Goal: Book appointment/travel/reservation

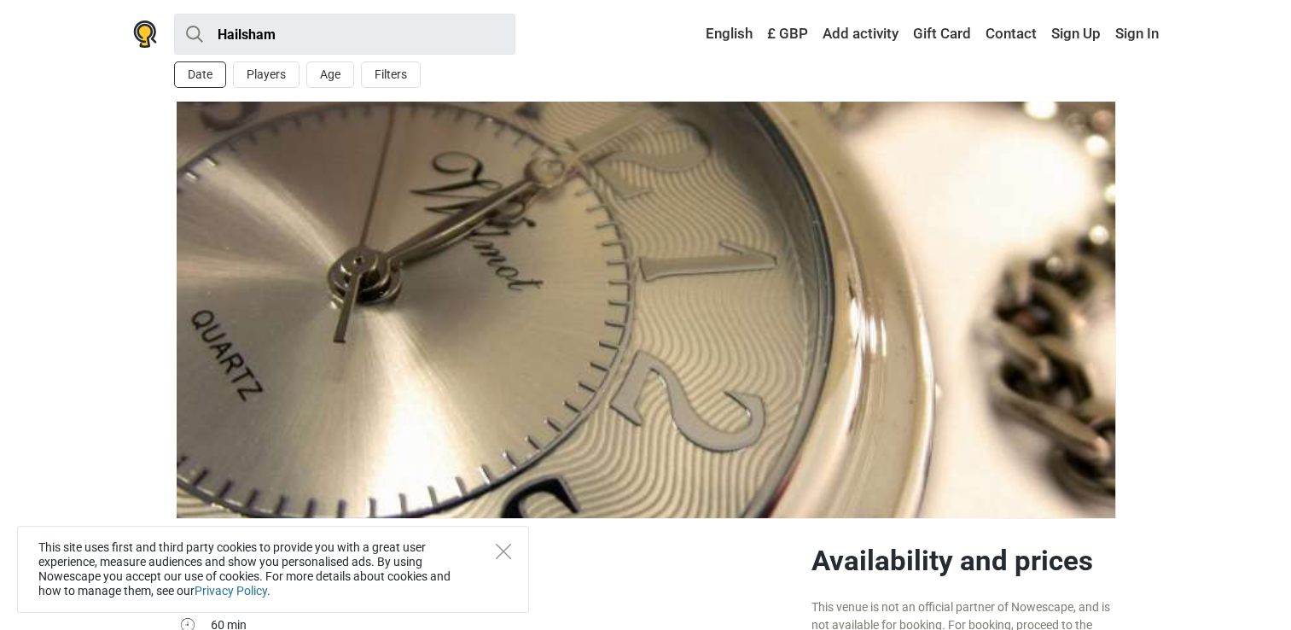
click at [215, 75] on button "Date" at bounding box center [200, 74] width 52 height 26
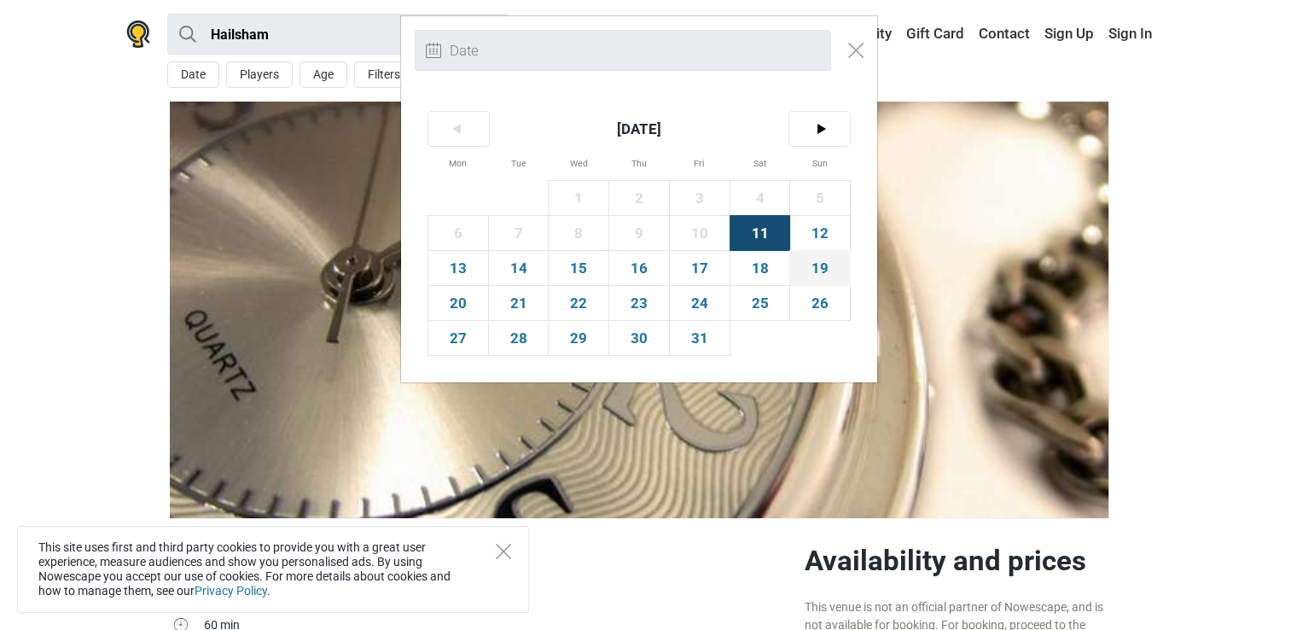
click at [802, 251] on span "19" at bounding box center [820, 268] width 60 height 34
type input "19th October (Sun)"
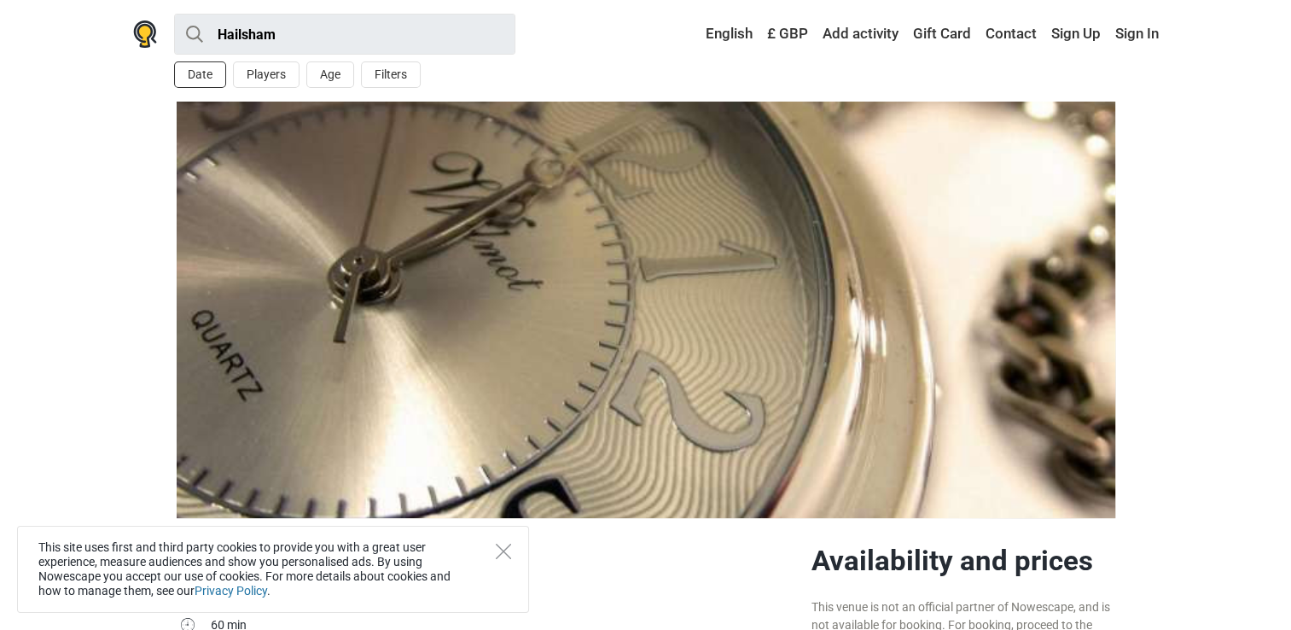
click at [206, 73] on button "Date" at bounding box center [200, 74] width 52 height 26
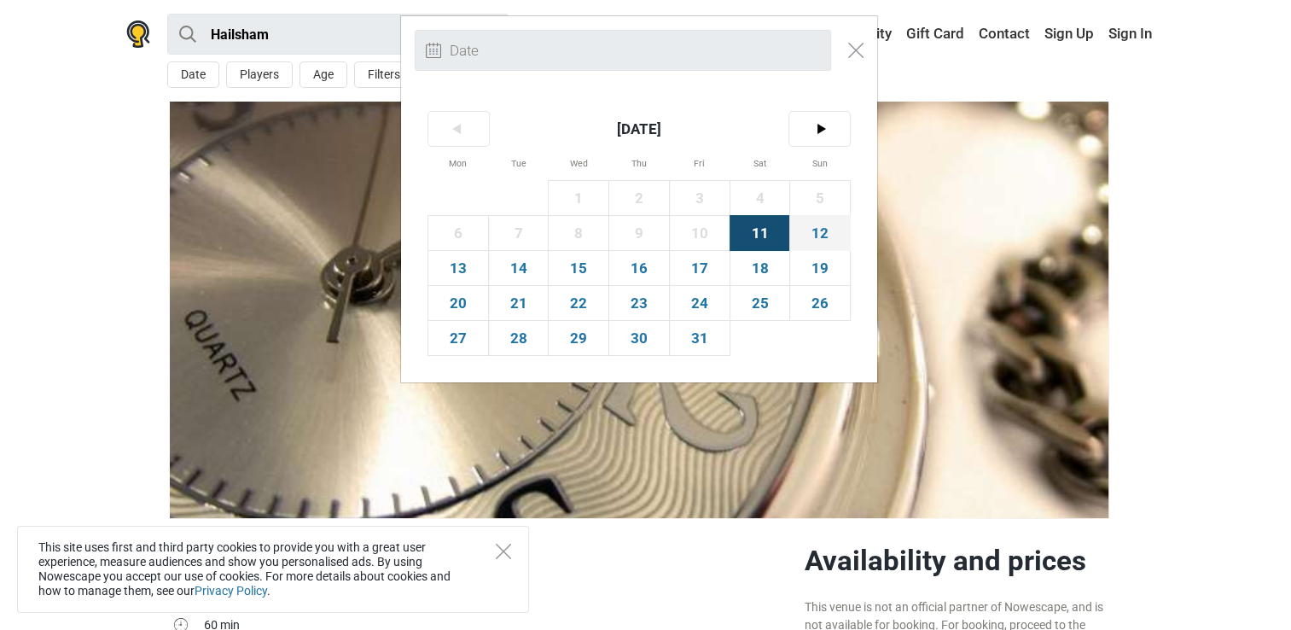
click at [811, 224] on span "12" at bounding box center [820, 233] width 60 height 34
type input "[DATE] (Sun)"
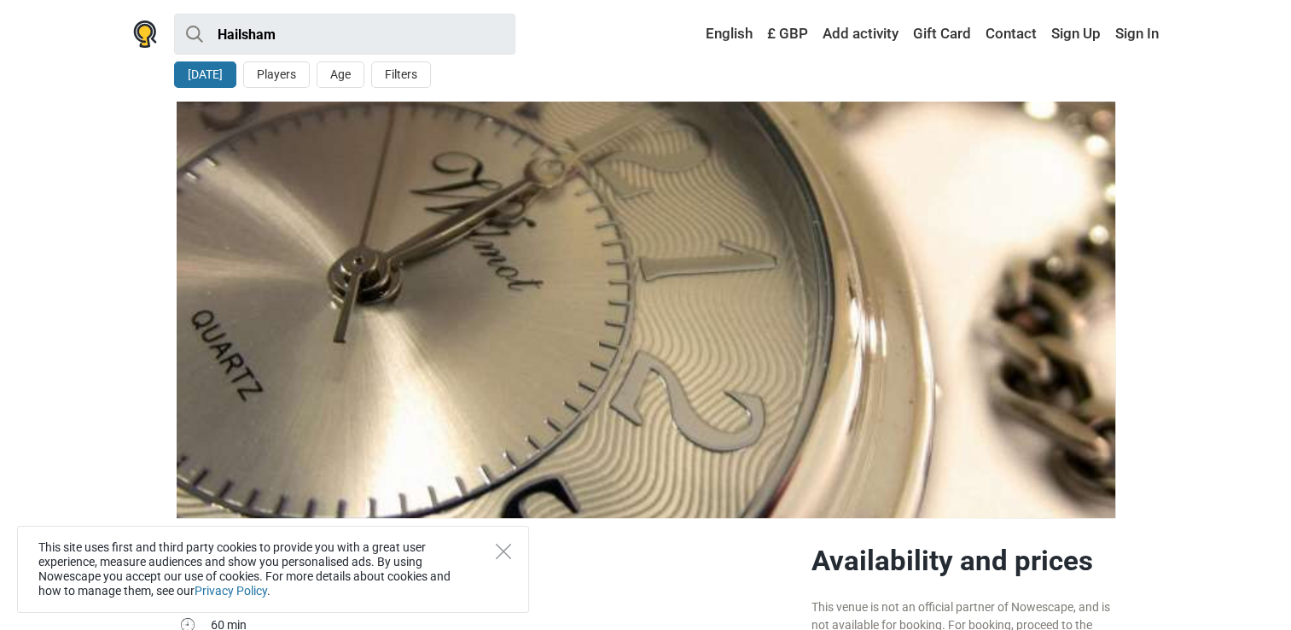
click at [959, 545] on h2 "Availability and prices" at bounding box center [963, 561] width 304 height 34
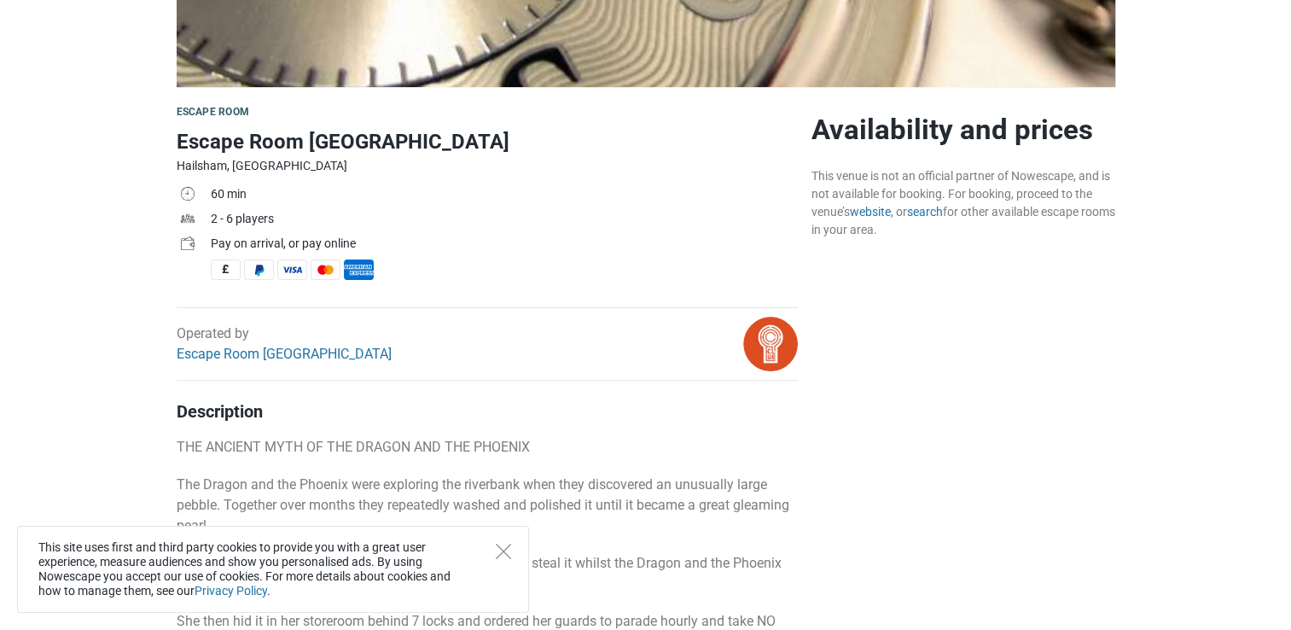
scroll to position [433, 0]
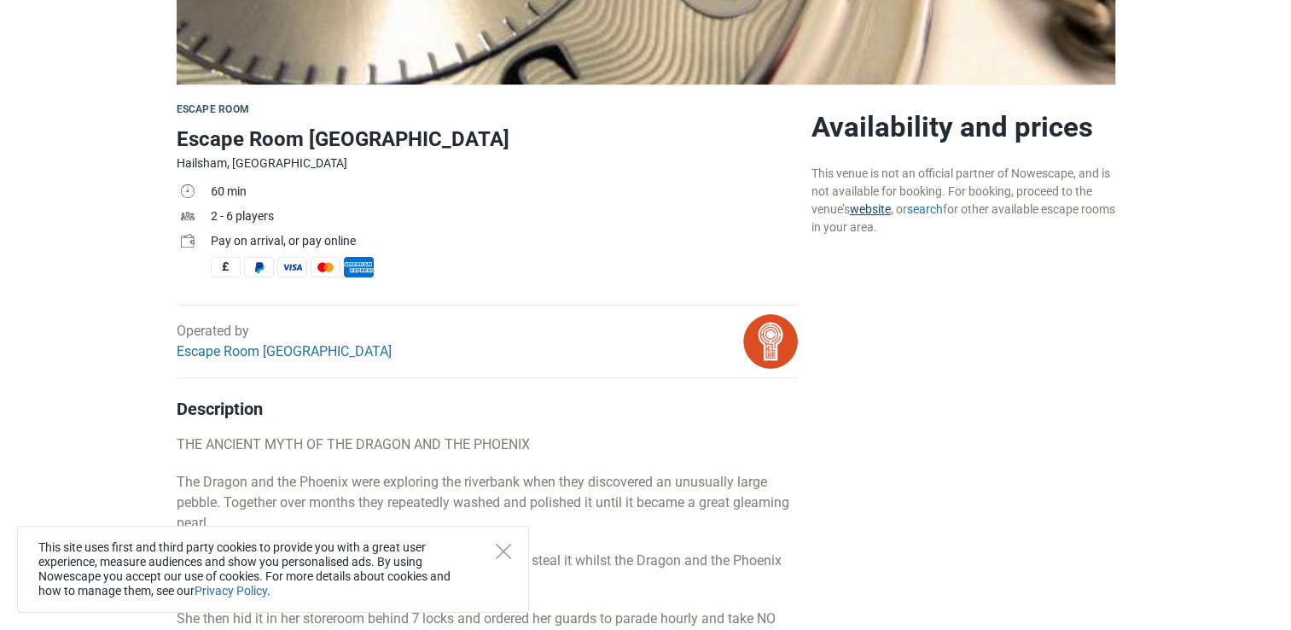
click at [887, 208] on link "website" at bounding box center [870, 209] width 41 height 14
